Goal: Task Accomplishment & Management: Manage account settings

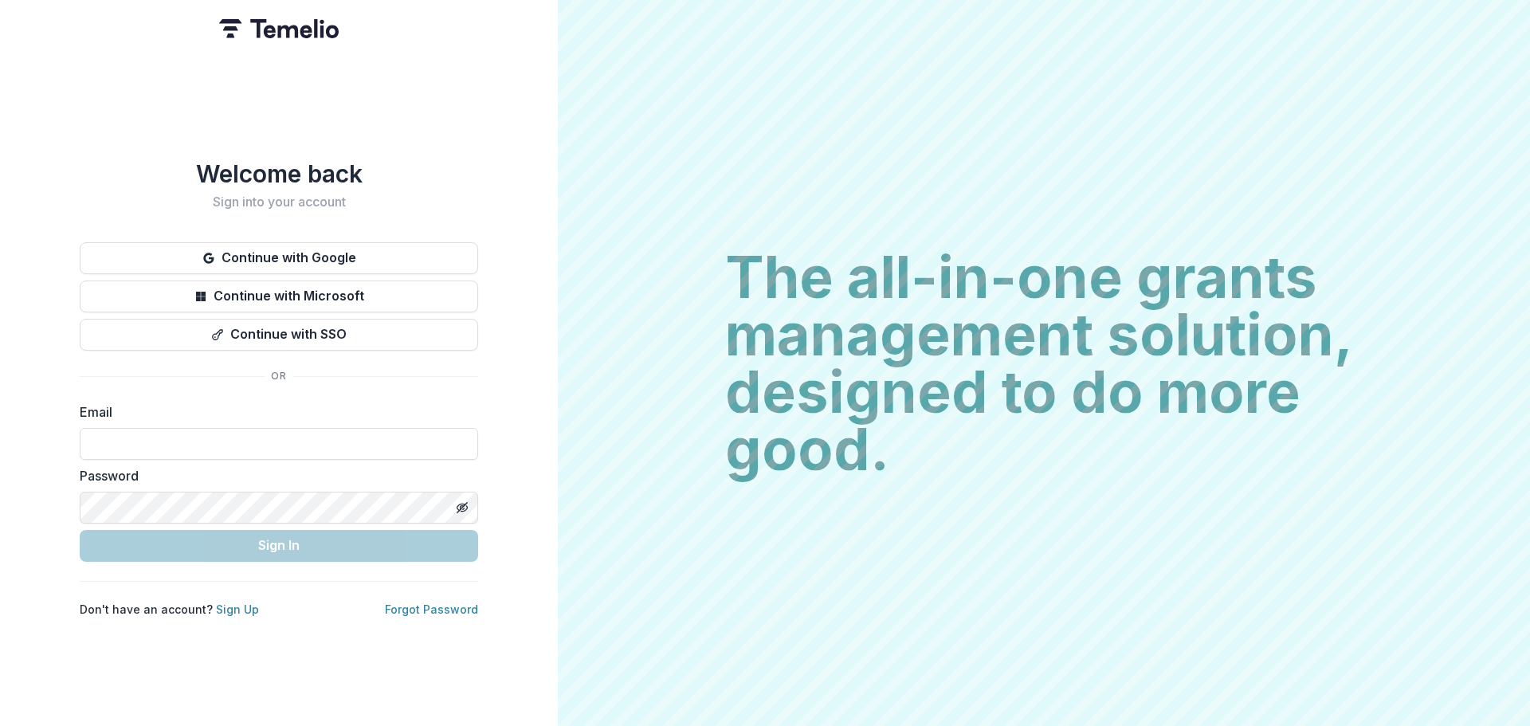
click at [192, 437] on input at bounding box center [279, 444] width 398 height 32
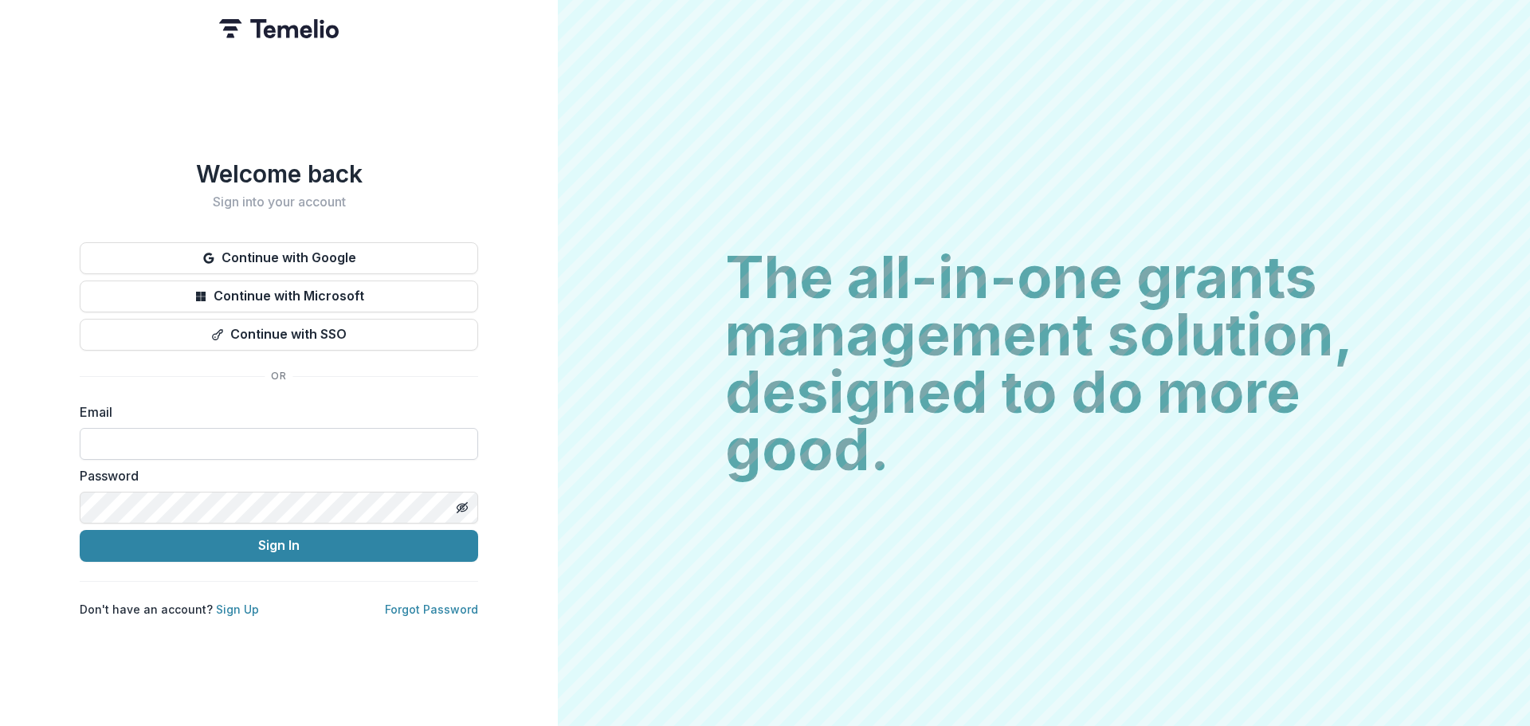
click at [193, 437] on input at bounding box center [279, 444] width 398 height 32
type input "**********"
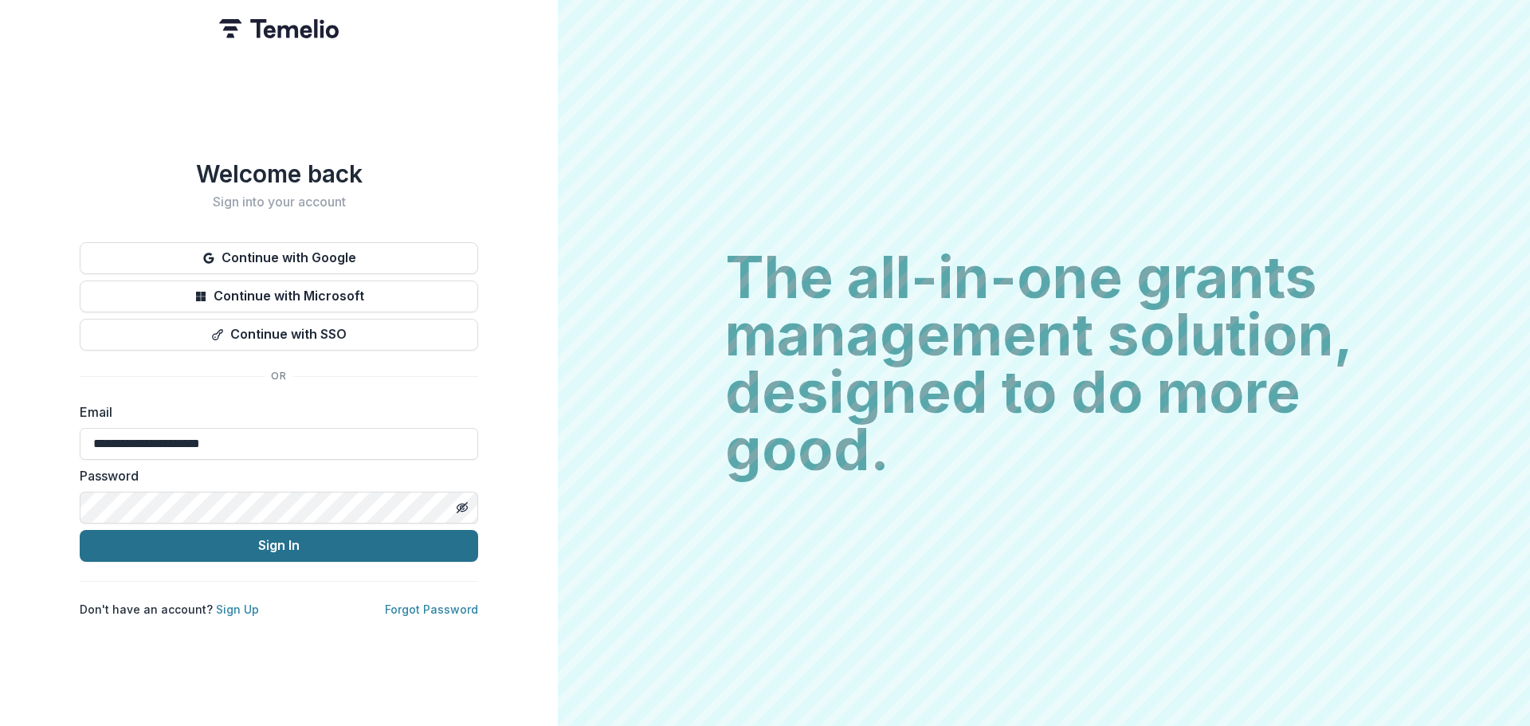
click at [201, 541] on button "Sign In" at bounding box center [279, 546] width 398 height 32
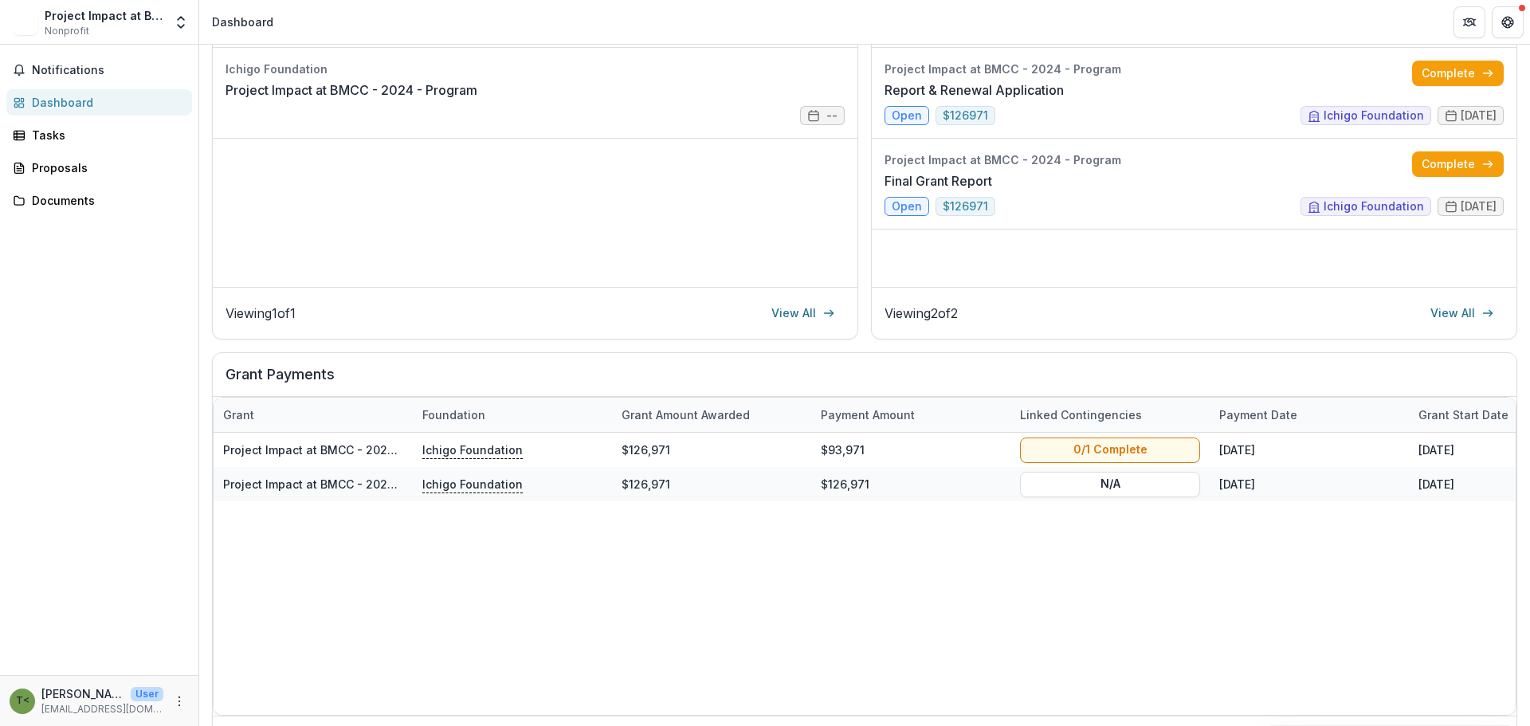
scroll to position [239, 0]
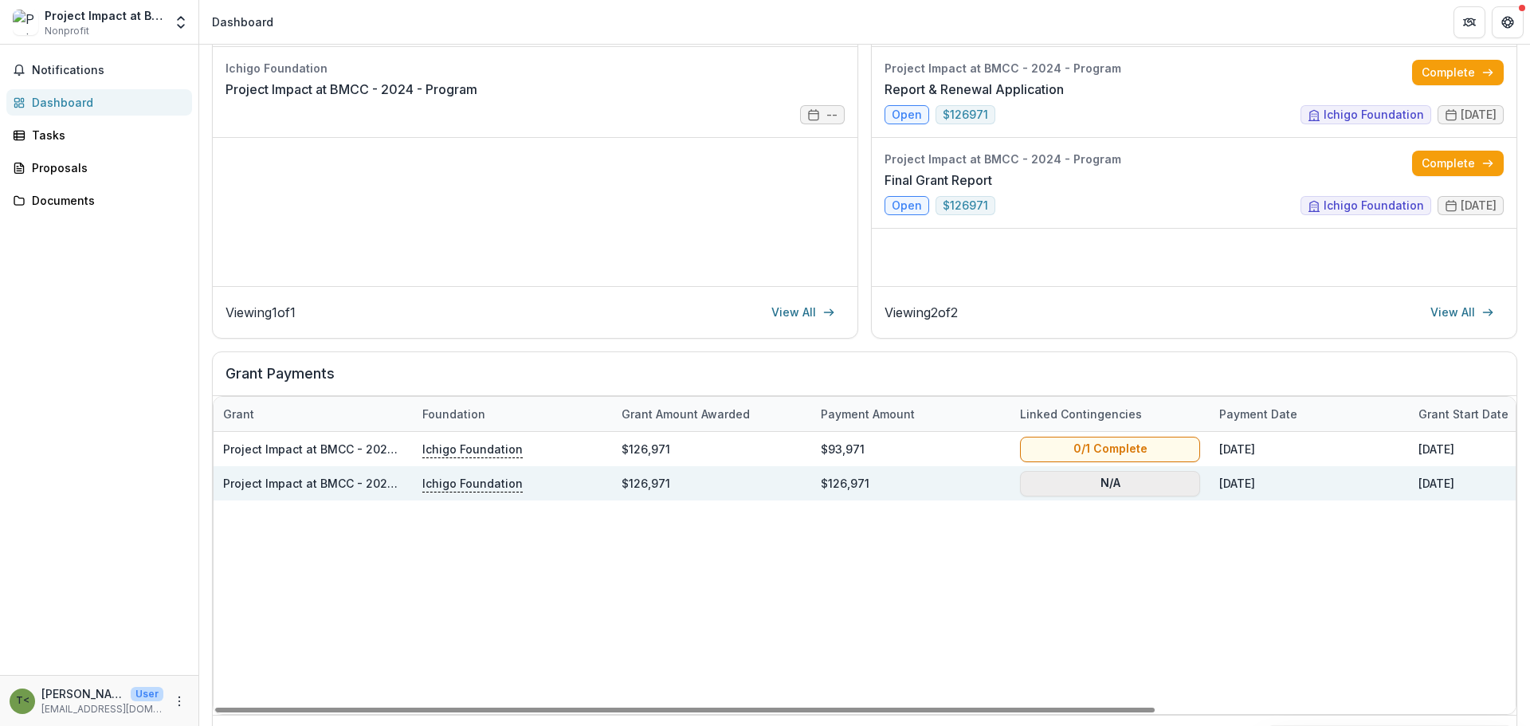
click at [1065, 488] on button "N/A" at bounding box center [1110, 482] width 180 height 25
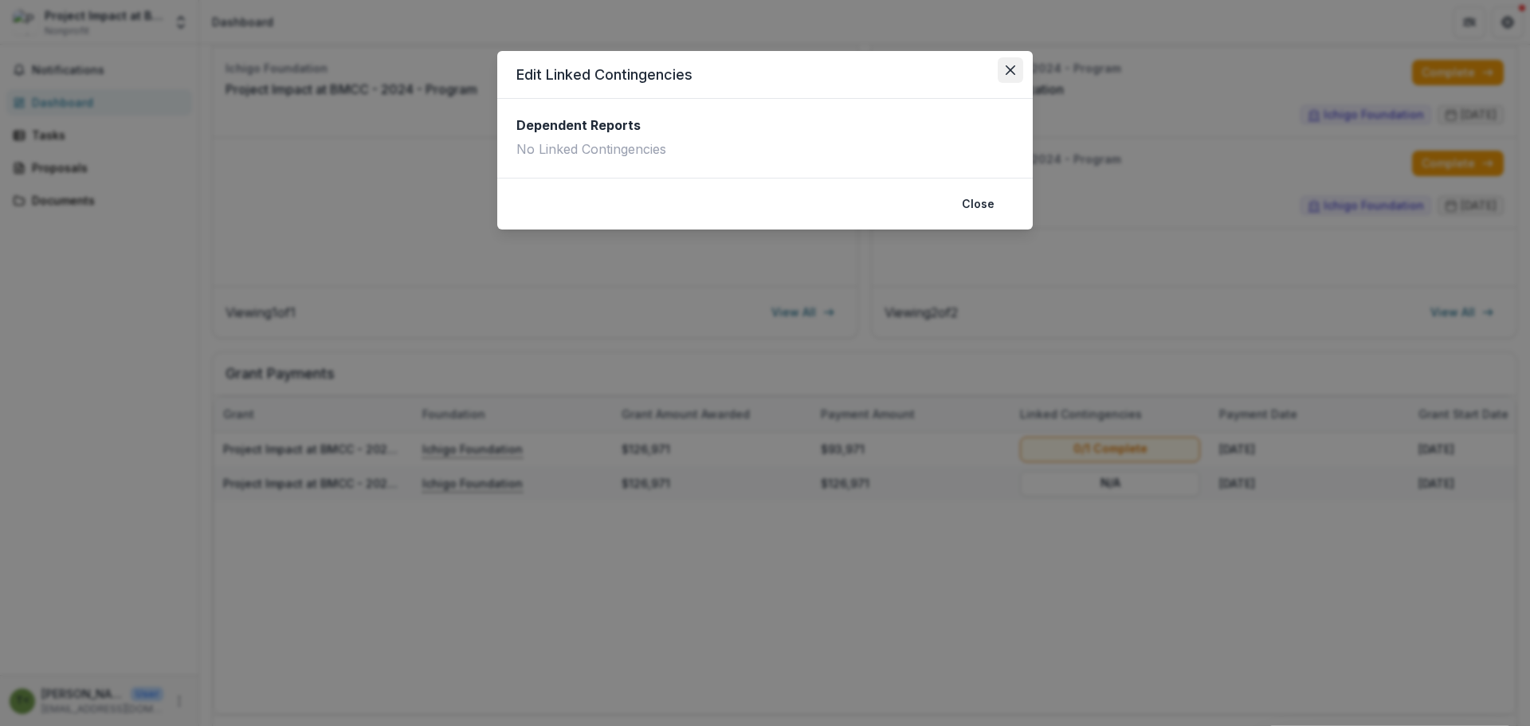
click at [1008, 68] on icon "Close" at bounding box center [1011, 70] width 10 height 10
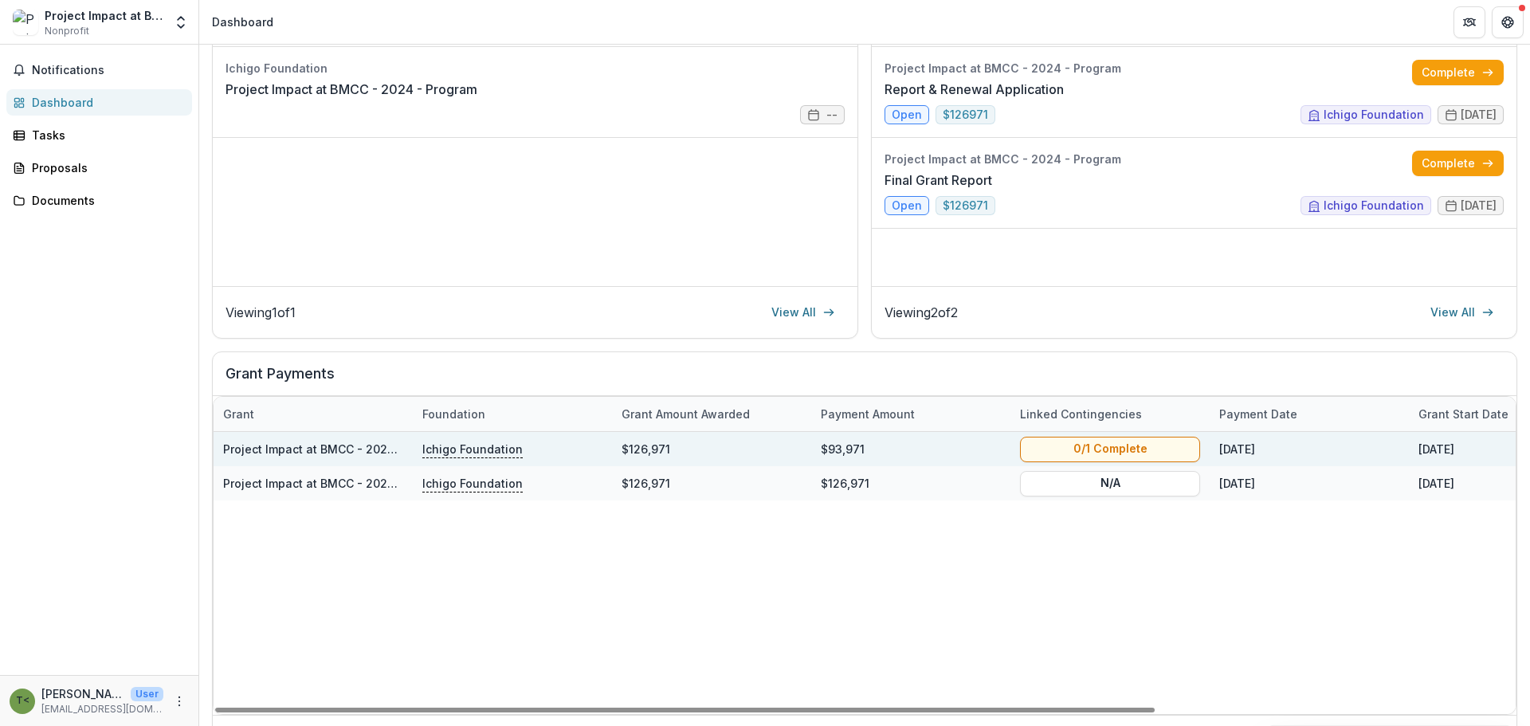
click at [838, 439] on div "$93,971" at bounding box center [910, 449] width 199 height 34
